Goal: Task Accomplishment & Management: Manage account settings

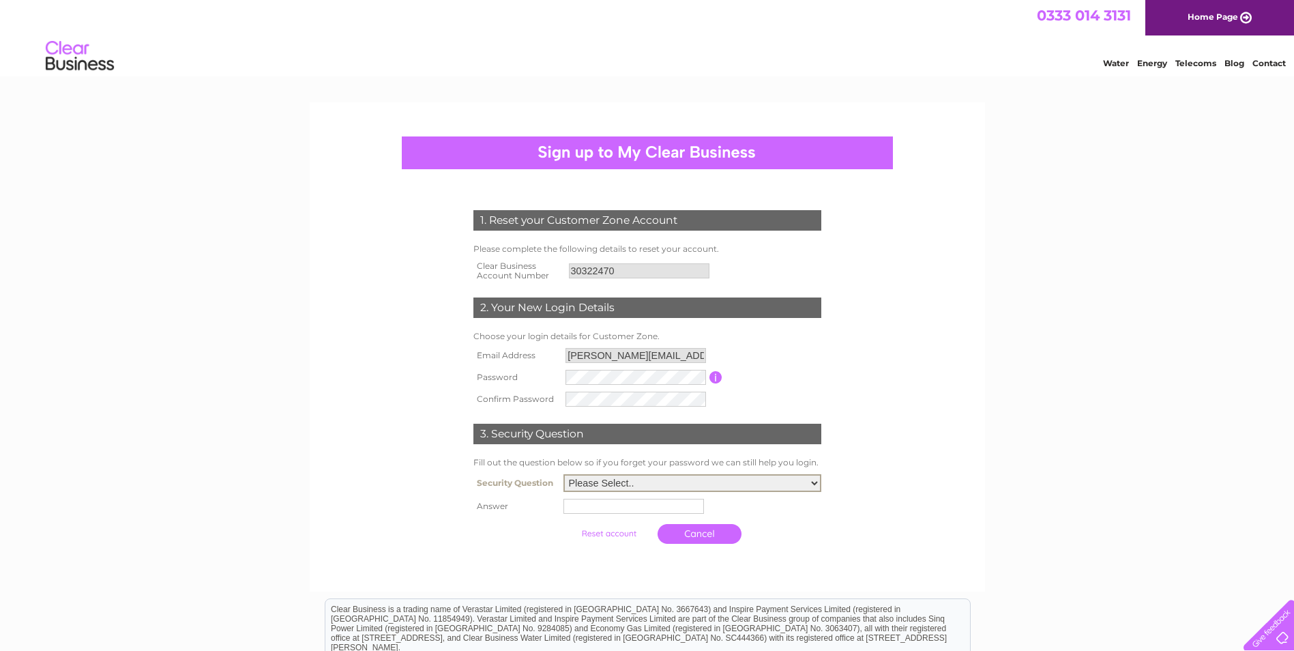
click at [619, 484] on select "Please Select.. In what town or city was your first job? In what town or city d…" at bounding box center [692, 483] width 258 height 18
select select "1"
click at [563, 475] on select "Please Select.. In what town or city was your first job? In what town or city d…" at bounding box center [692, 483] width 258 height 18
click at [615, 503] on input "text" at bounding box center [636, 505] width 142 height 16
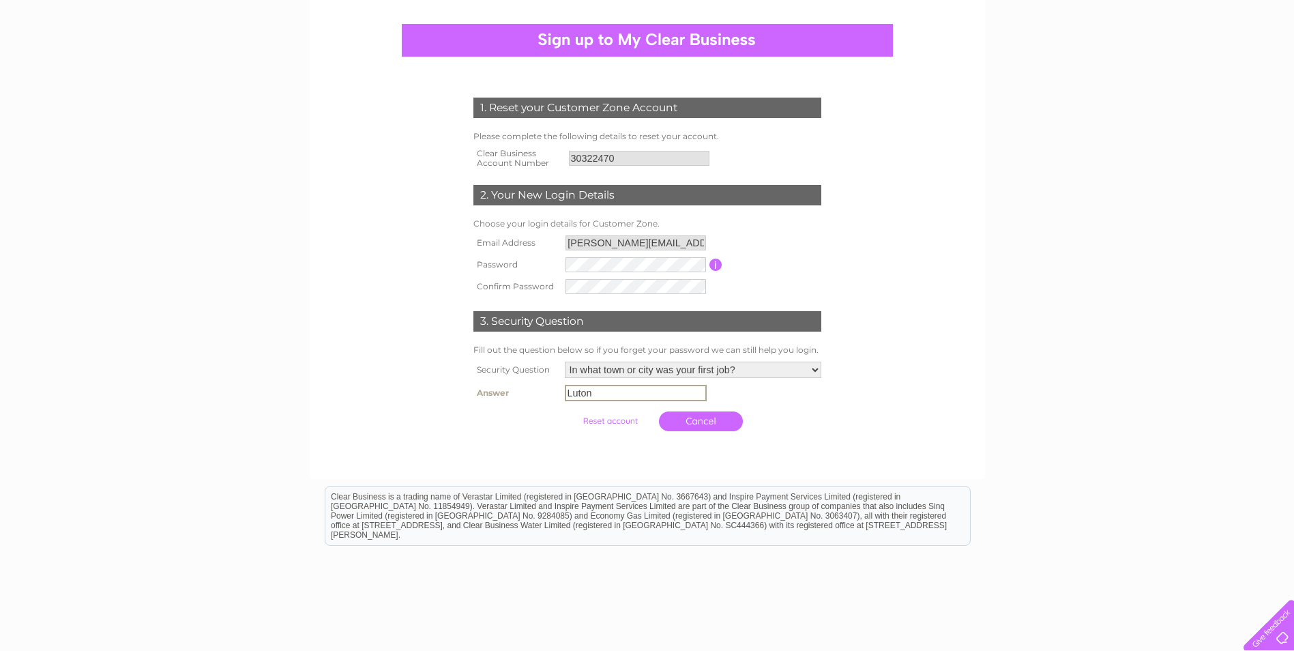
scroll to position [47, 0]
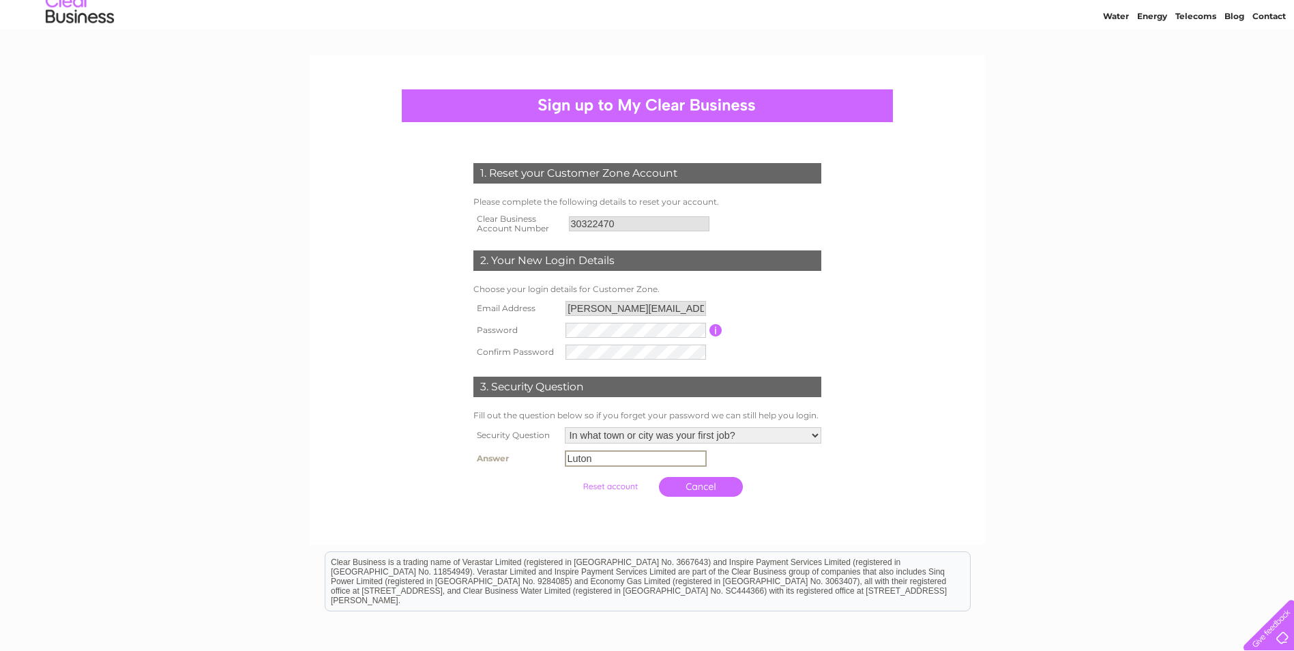
type input "Luton"
click at [606, 490] on input "submit" at bounding box center [610, 486] width 84 height 19
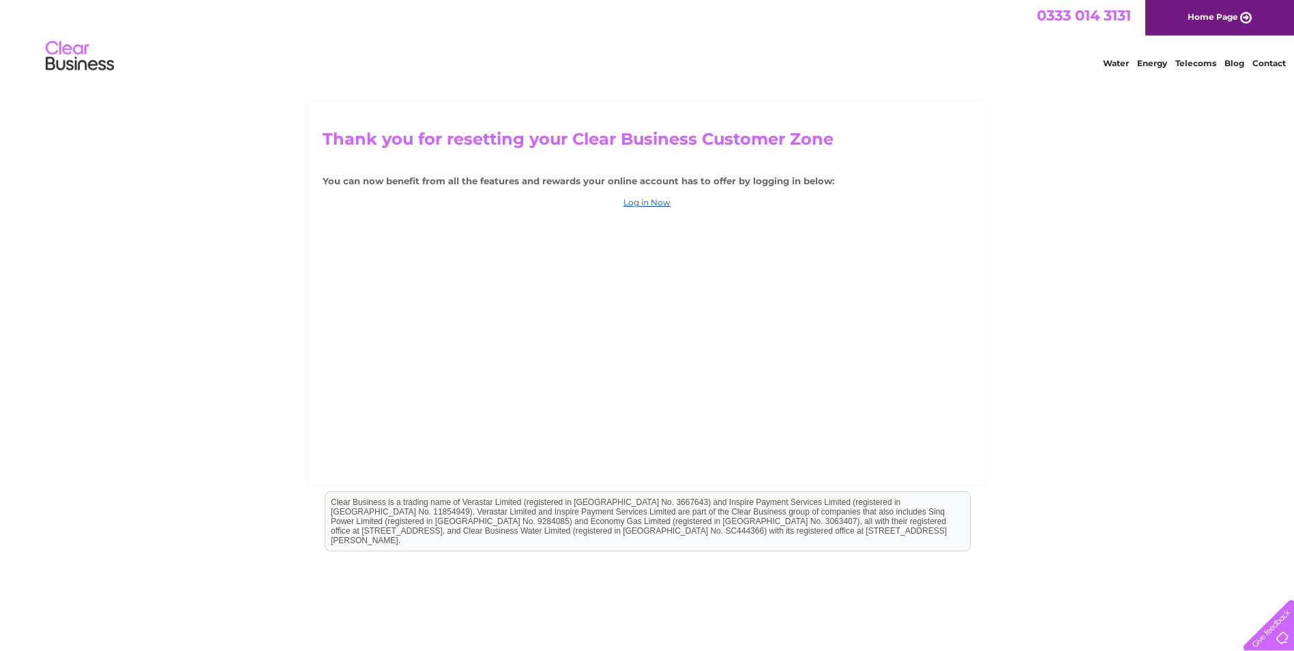
click at [649, 200] on link "Log in Now" at bounding box center [647, 202] width 47 height 10
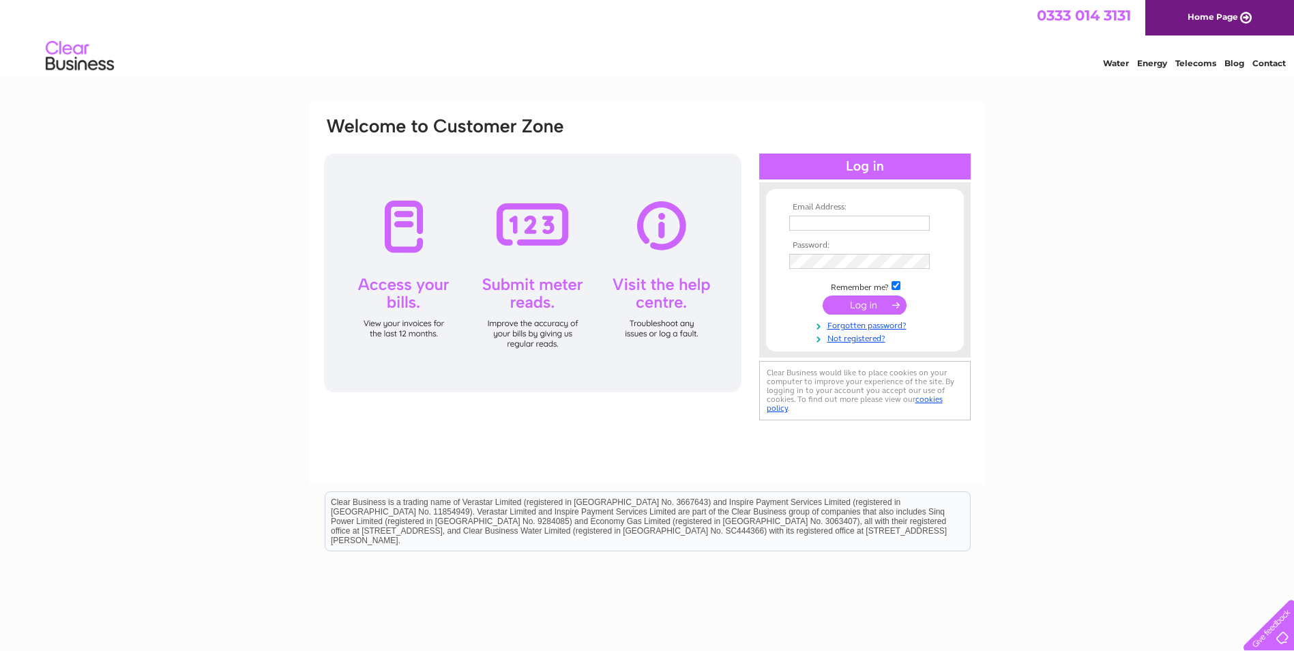
type input "[PERSON_NAME][EMAIL_ADDRESS][PERSON_NAME][DOMAIN_NAME]"
click at [855, 302] on input "submit" at bounding box center [865, 304] width 84 height 19
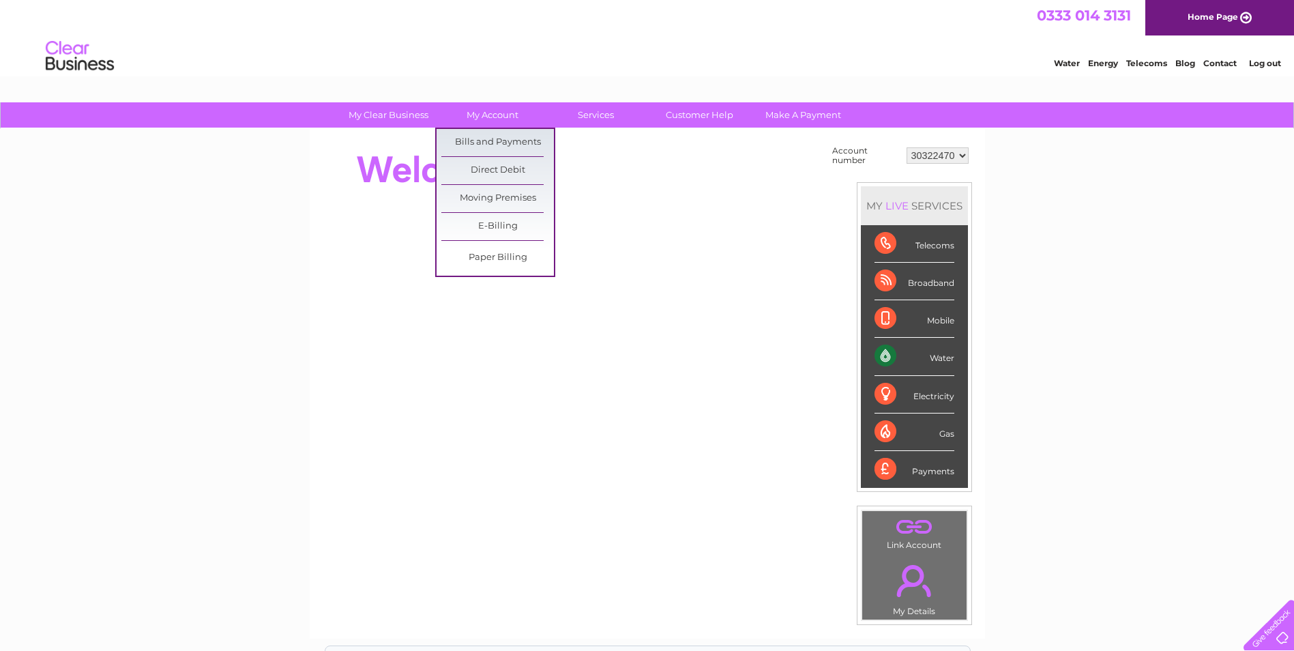
click at [490, 140] on link "Bills and Payments" at bounding box center [497, 142] width 113 height 27
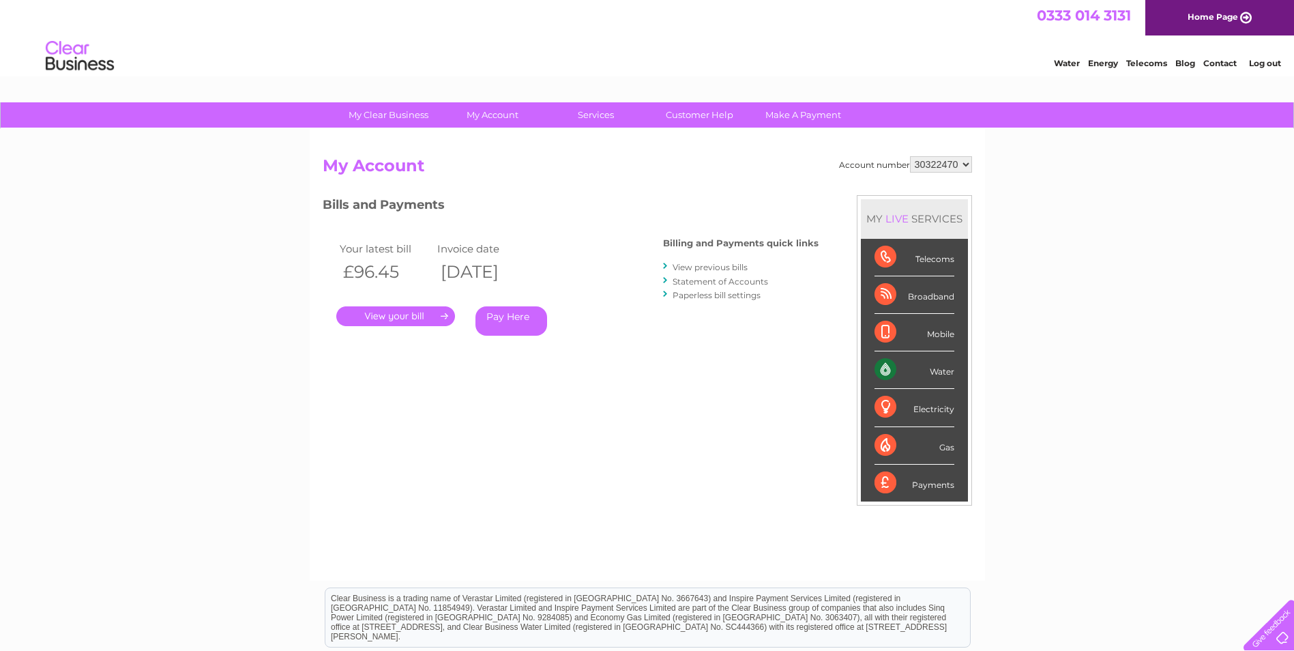
click at [389, 316] on link "." at bounding box center [395, 316] width 119 height 20
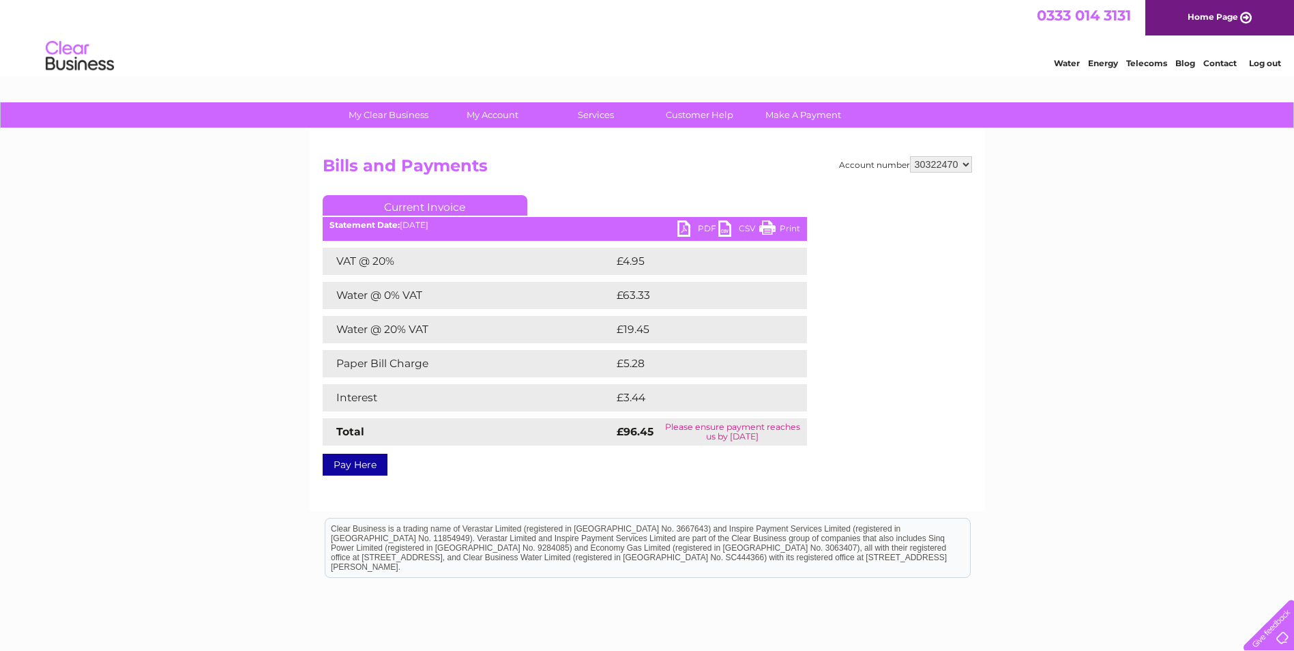
click at [688, 226] on link "PDF" at bounding box center [697, 230] width 41 height 20
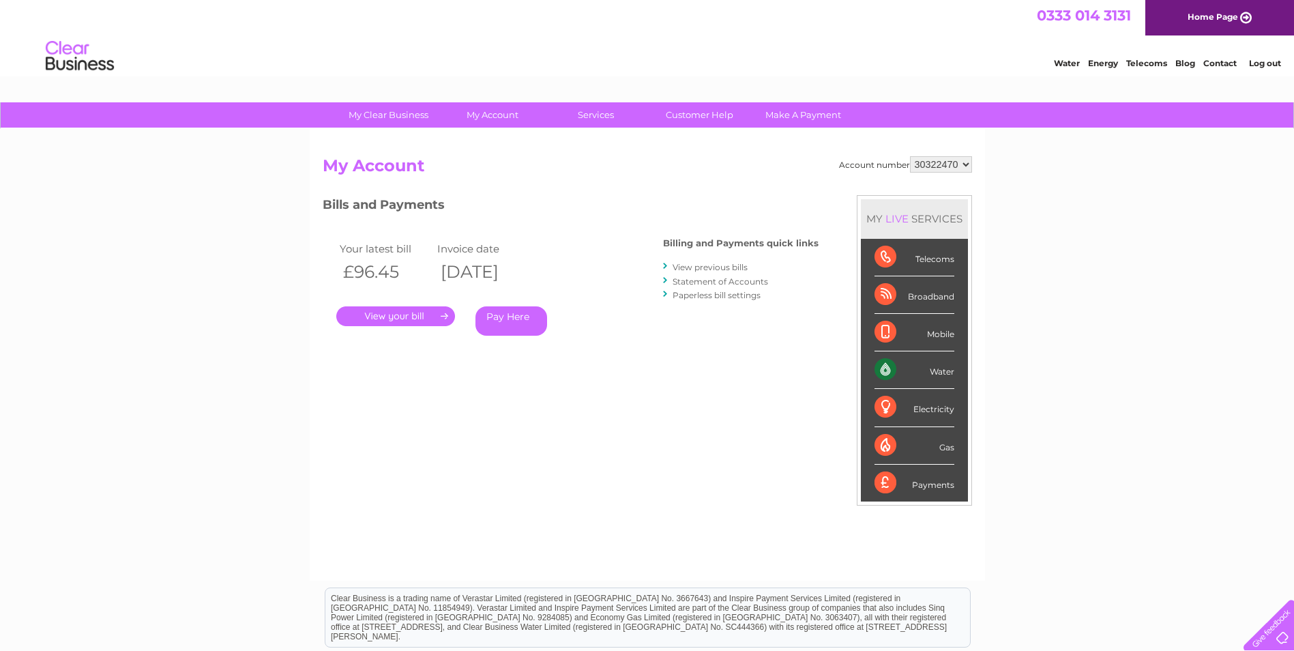
click at [710, 266] on link "View previous bills" at bounding box center [710, 267] width 75 height 10
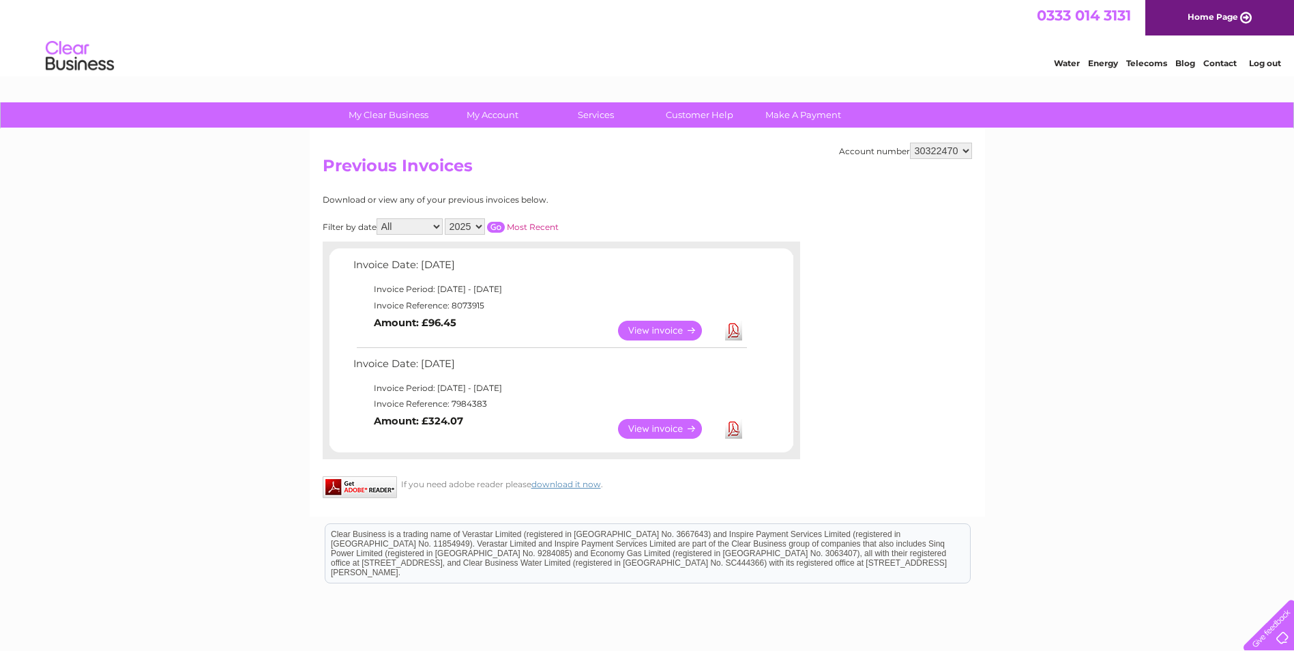
click at [652, 429] on link "View" at bounding box center [668, 429] width 100 height 20
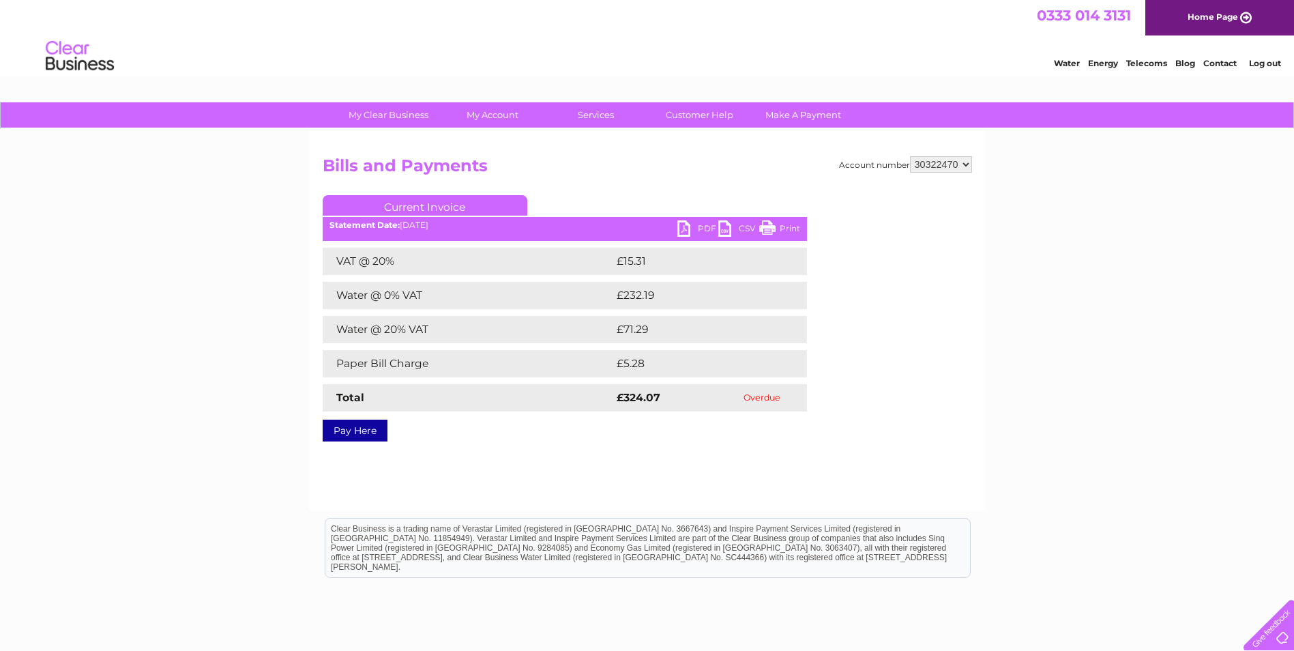
click at [691, 225] on link "PDF" at bounding box center [697, 230] width 41 height 20
